Goal: Transaction & Acquisition: Download file/media

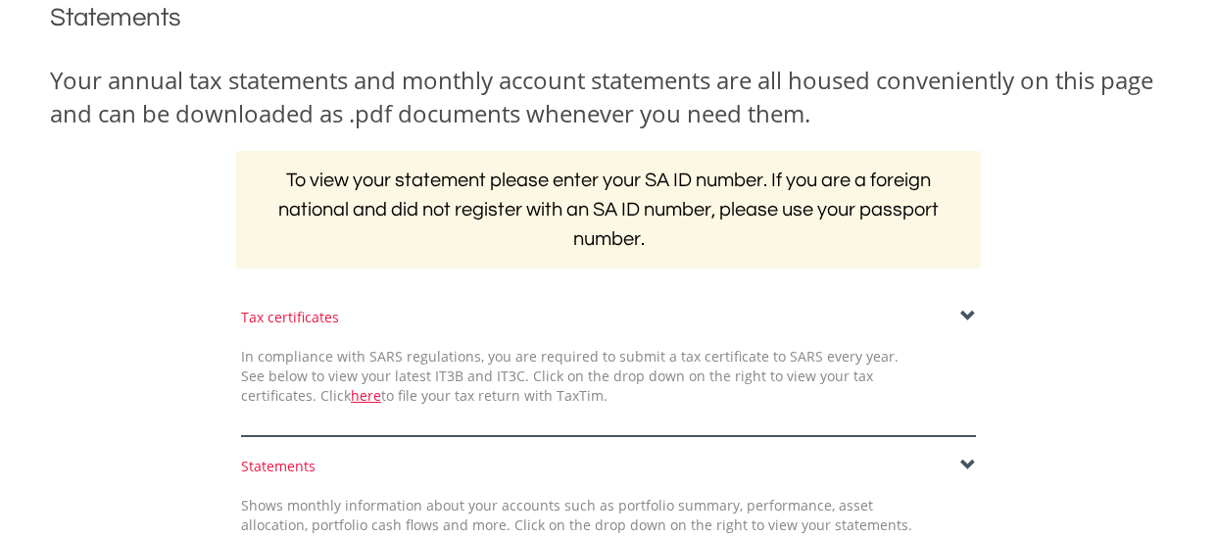
scroll to position [327, 0]
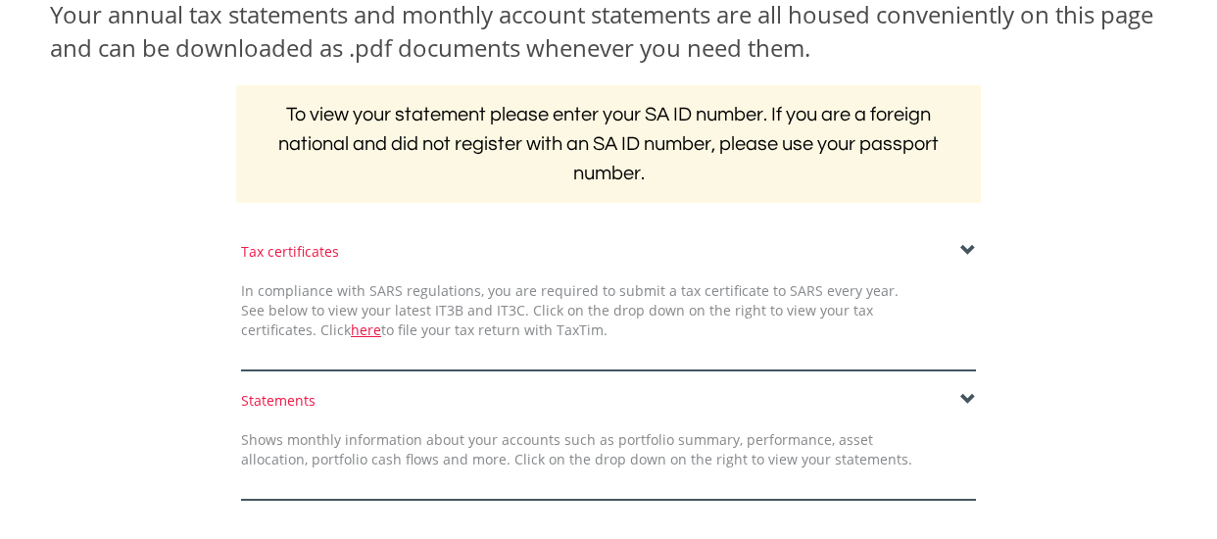
click at [967, 248] on span at bounding box center [968, 251] width 16 height 16
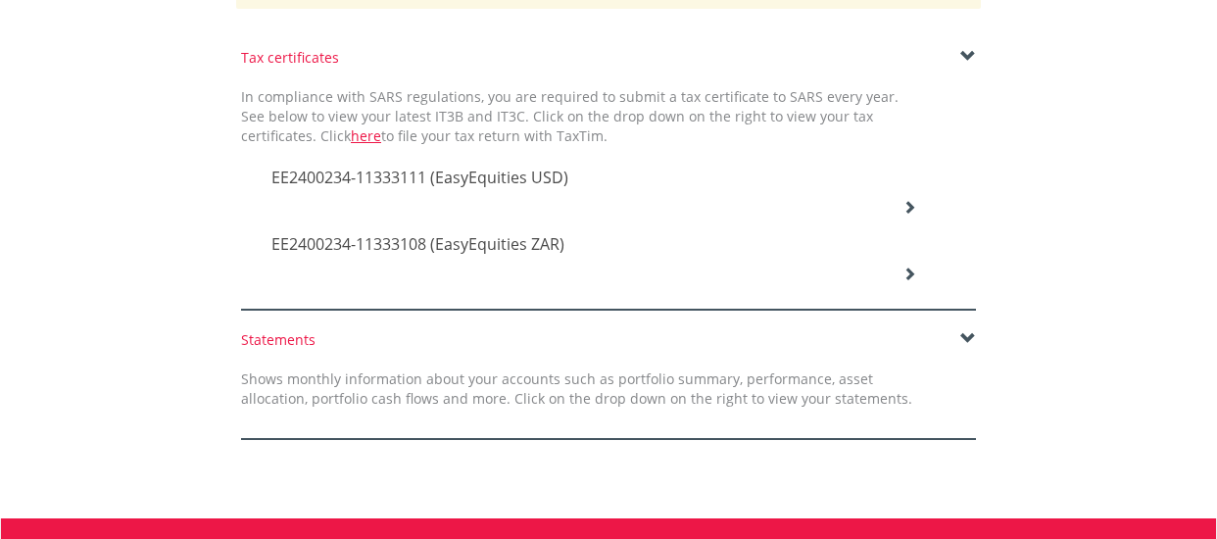
scroll to position [520, 0]
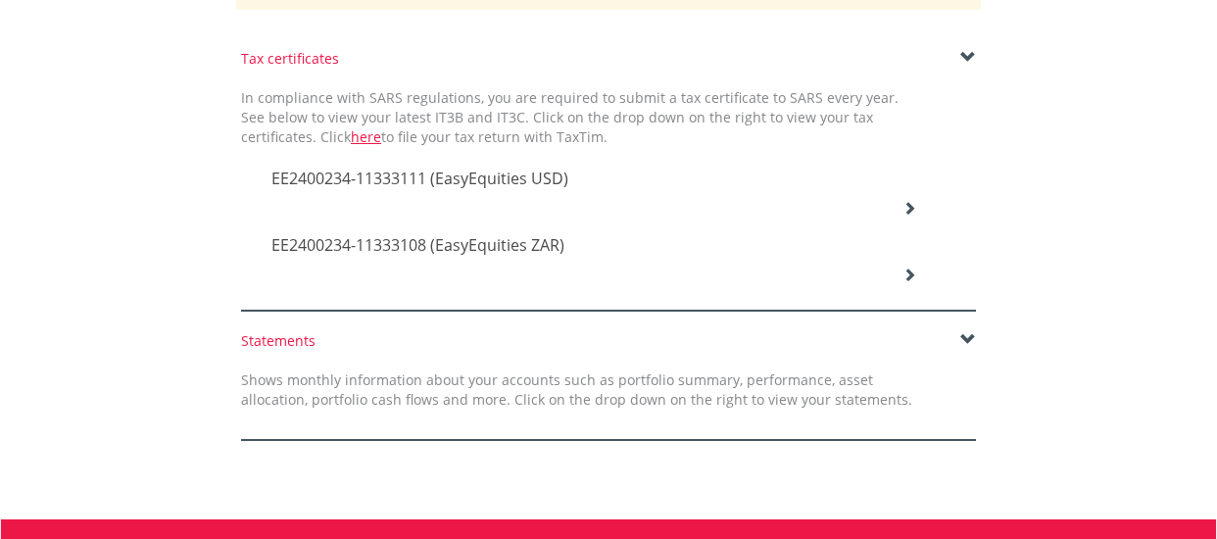
click at [967, 338] on span at bounding box center [968, 340] width 16 height 16
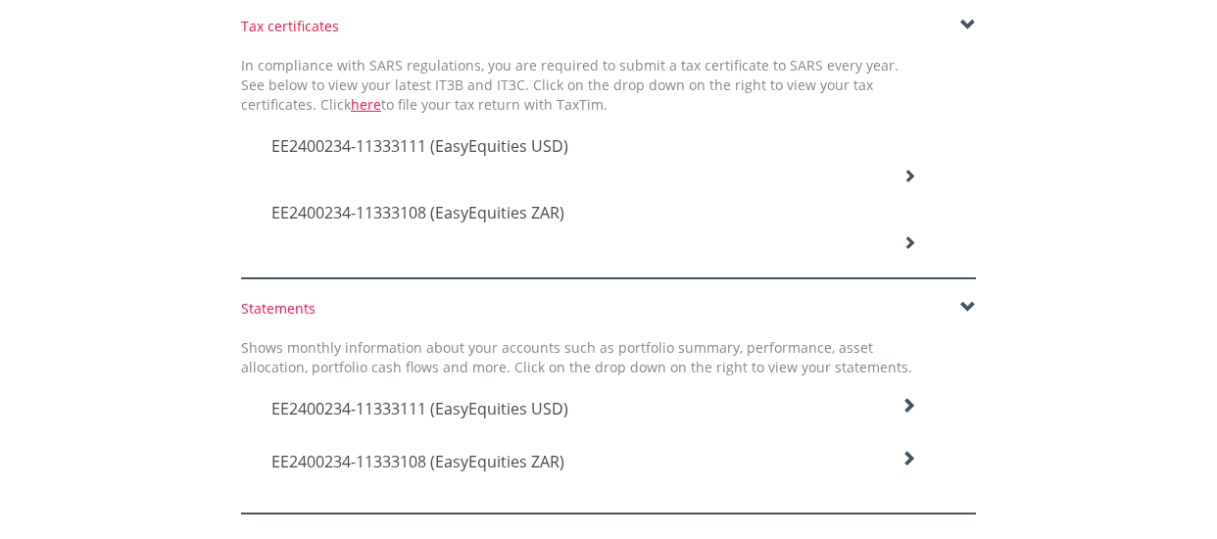
scroll to position [552, 0]
click at [911, 174] on icon at bounding box center [910, 177] width 14 height 14
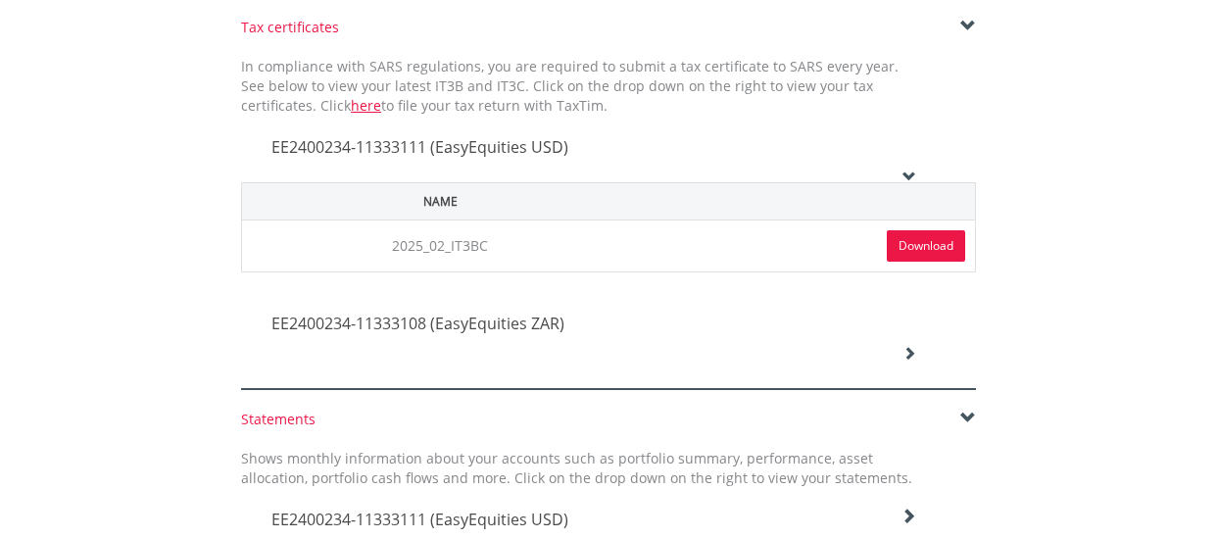
click at [908, 353] on icon at bounding box center [910, 353] width 14 height 14
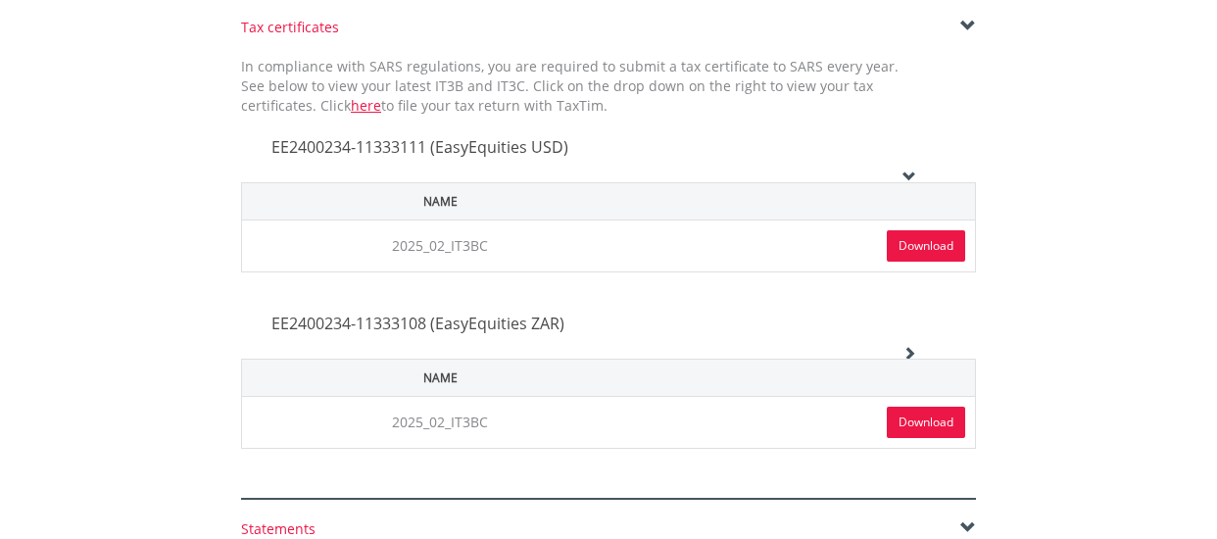
click at [908, 239] on link "Download" at bounding box center [926, 245] width 78 height 31
click at [919, 416] on link "Download" at bounding box center [926, 422] width 78 height 31
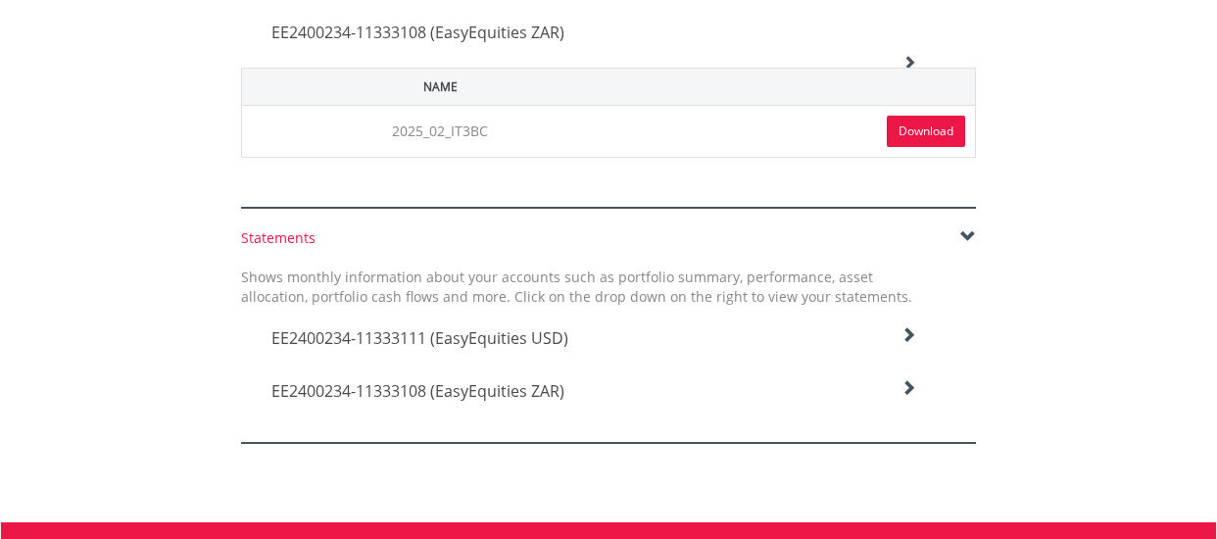
scroll to position [842, 0]
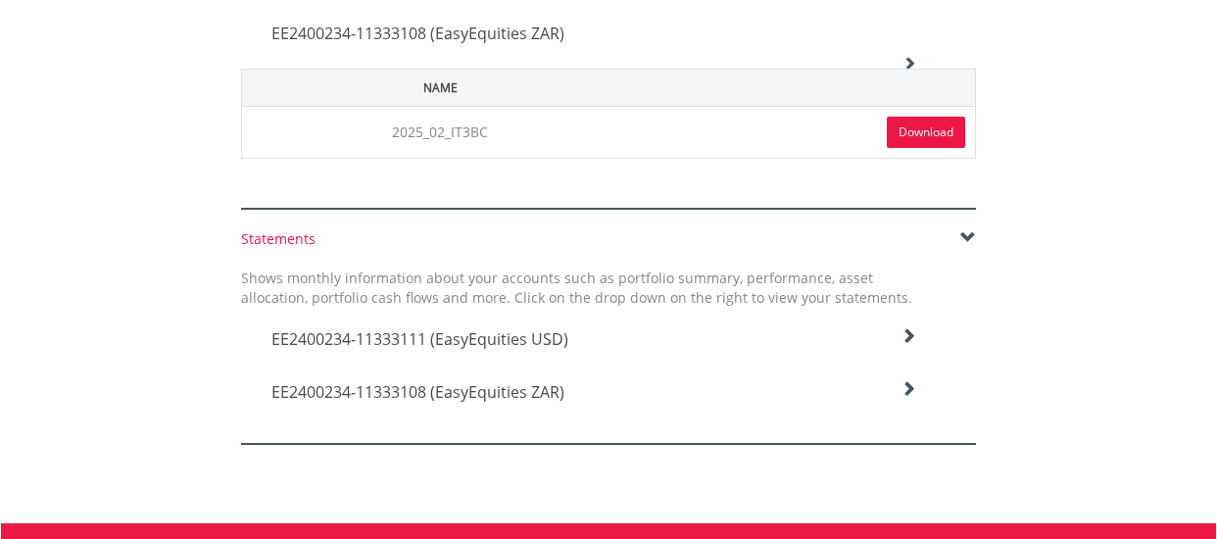
click at [910, 334] on icon at bounding box center [909, 336] width 16 height 16
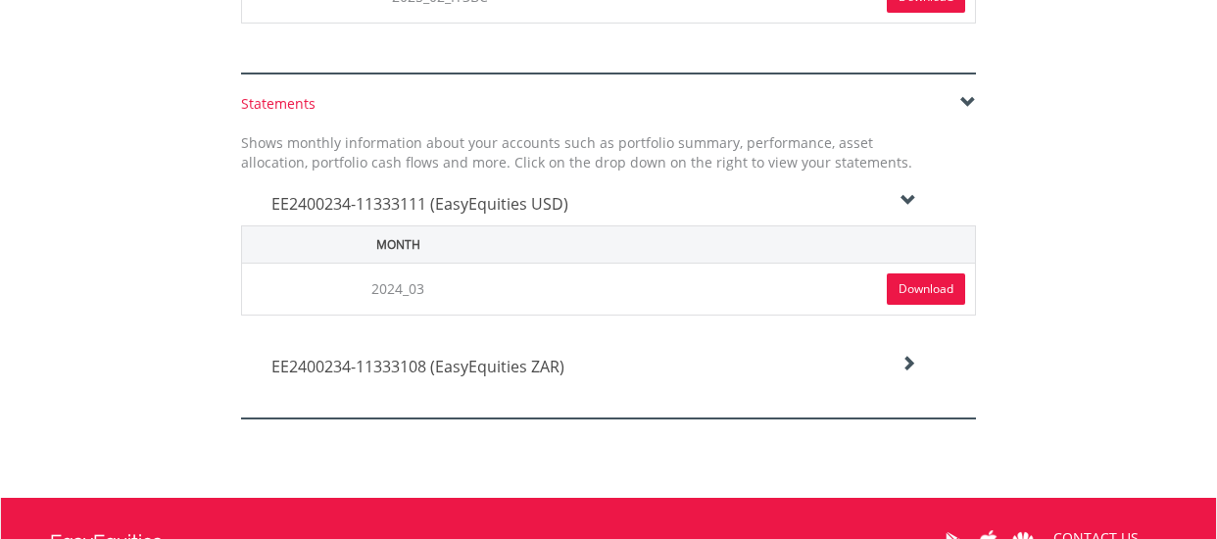
scroll to position [978, 0]
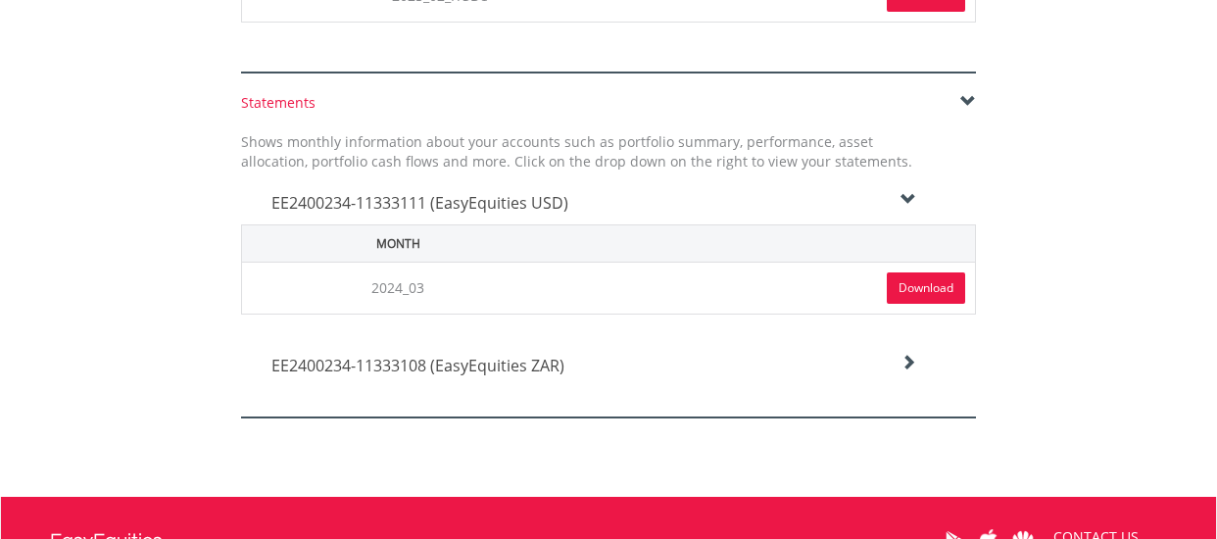
click at [908, 360] on icon at bounding box center [909, 363] width 16 height 16
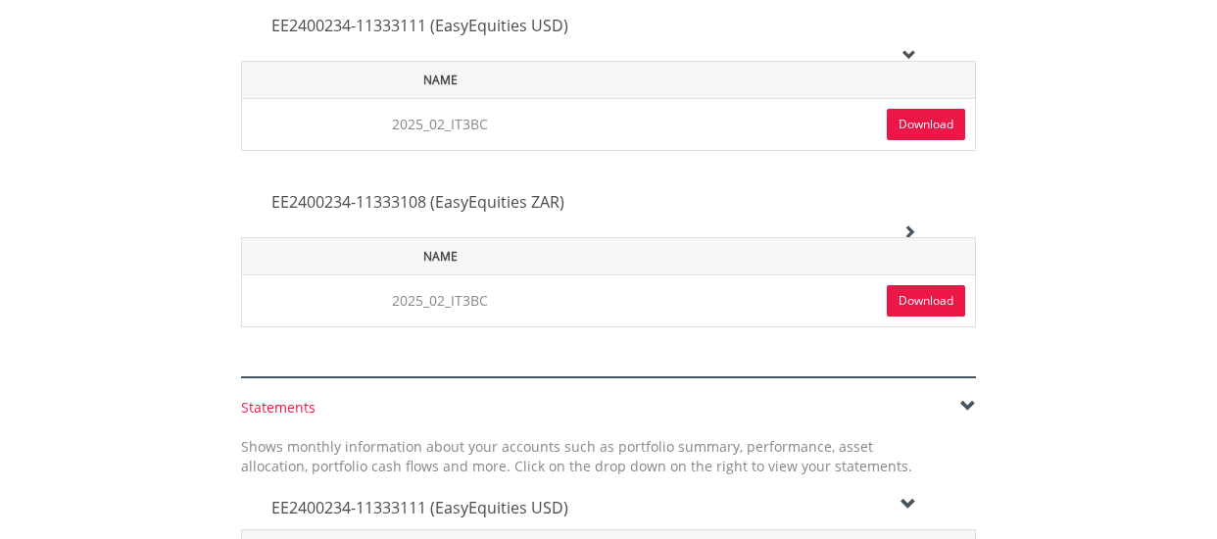
scroll to position [569, 0]
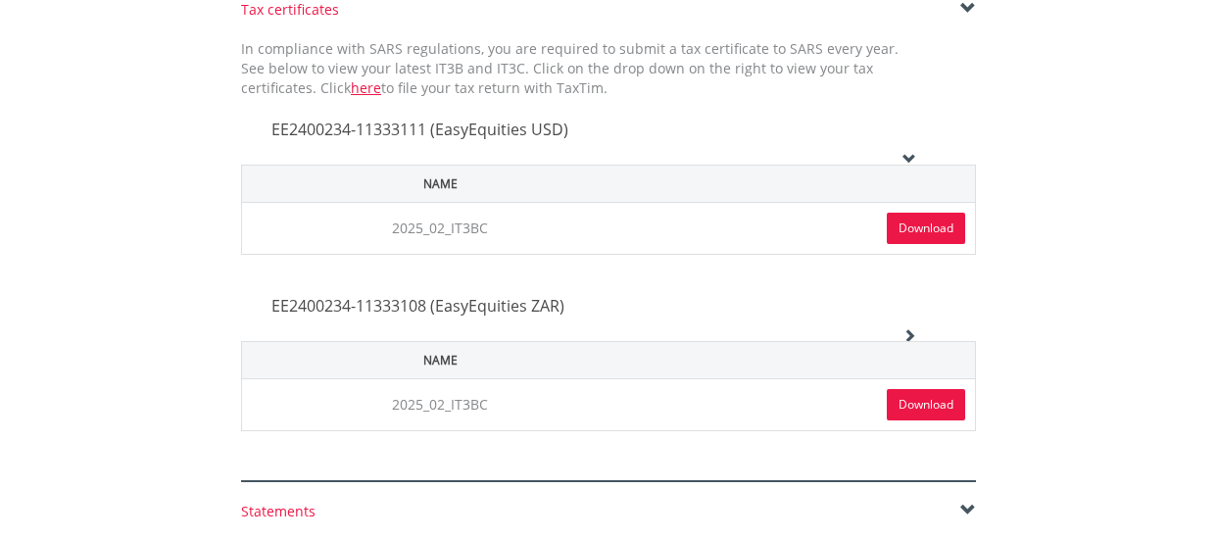
click at [921, 403] on link "Download" at bounding box center [926, 404] width 78 height 31
click at [1047, 330] on div "Tax certificates In compliance with SARS regulations, you are required to submi…" at bounding box center [608, 241] width 1147 height 482
